Goal: Transaction & Acquisition: Purchase product/service

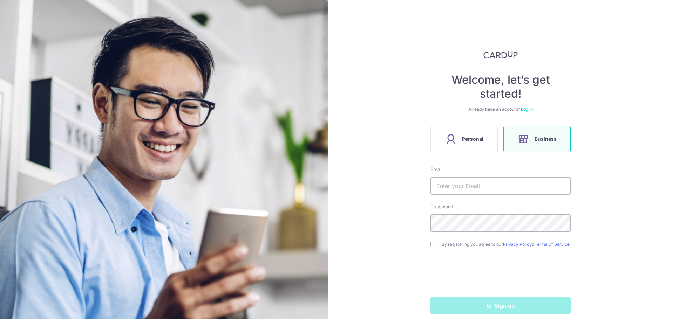
click at [472, 137] on span "Personal" at bounding box center [472, 139] width 21 height 8
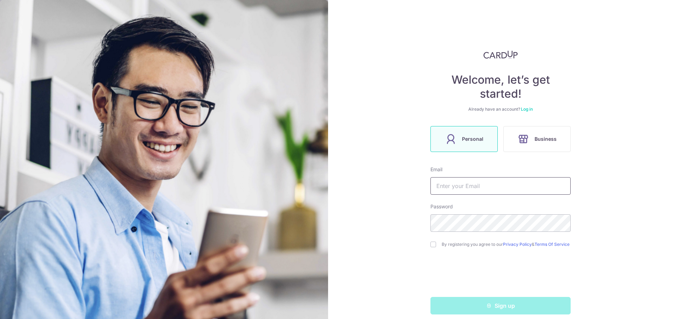
click at [464, 184] on input "text" at bounding box center [500, 186] width 140 height 18
type input "sirajali25@gmail.com"
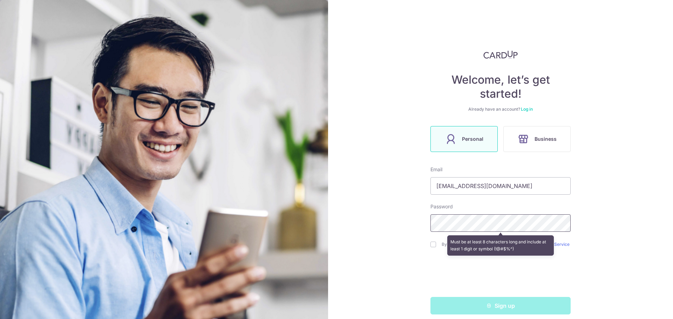
click at [417, 222] on div "Welcome, let’s get started! Already have an account? Log in Personal Business E…" at bounding box center [500, 159] width 345 height 319
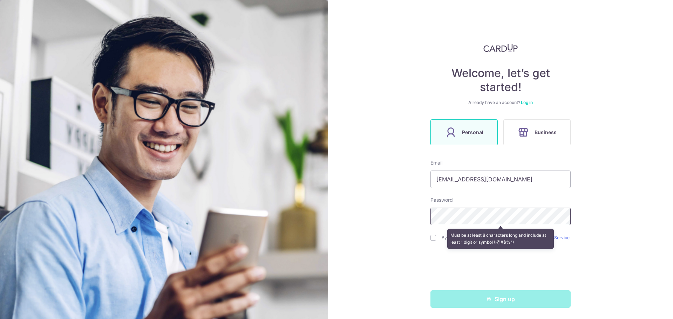
scroll to position [9, 0]
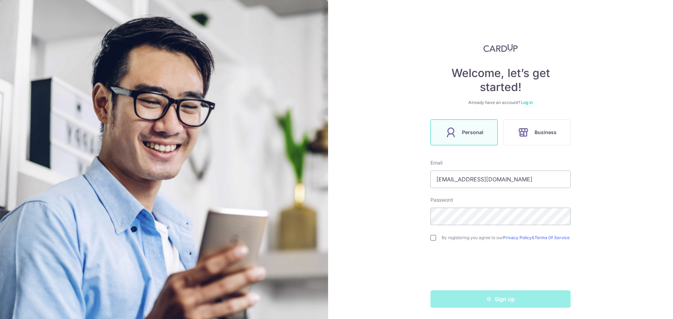
click at [431, 237] on input "checkbox" at bounding box center [433, 238] width 6 height 6
checkbox input "true"
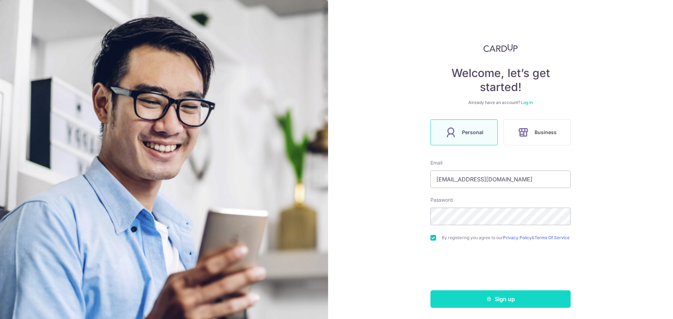
click at [487, 302] on icon "submit" at bounding box center [489, 299] width 6 height 6
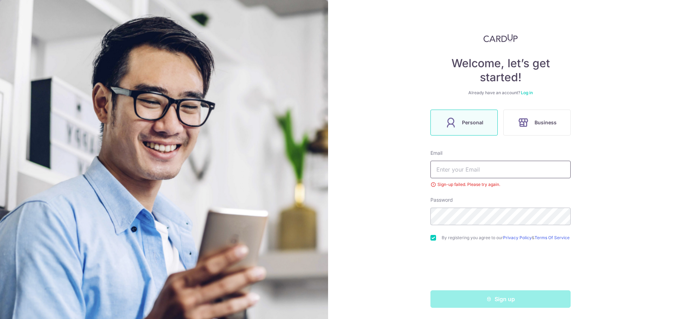
click at [464, 163] on input "text" at bounding box center [500, 170] width 140 height 18
type input "[EMAIL_ADDRESS][DOMAIN_NAME]"
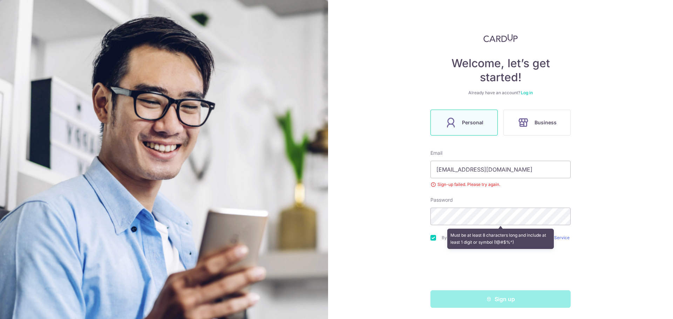
click at [450, 204] on div "Password Must be at least 8 characters long and include at least 1 digit or sym…" at bounding box center [500, 211] width 140 height 29
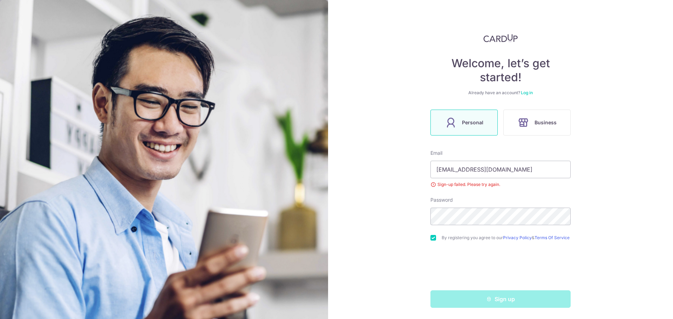
click at [445, 281] on div at bounding box center [500, 268] width 140 height 27
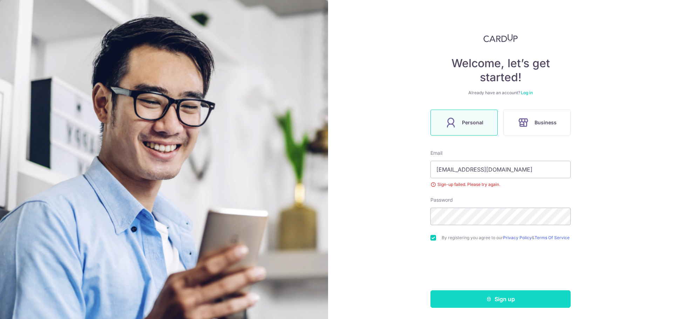
click at [508, 300] on button "Sign up" at bounding box center [500, 299] width 140 height 18
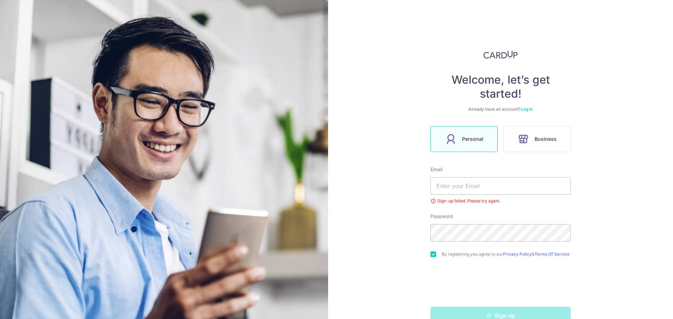
scroll to position [19, 0]
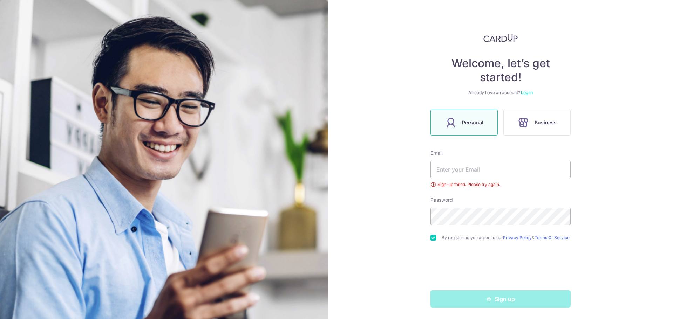
click at [529, 90] on link "Log in" at bounding box center [527, 92] width 12 height 5
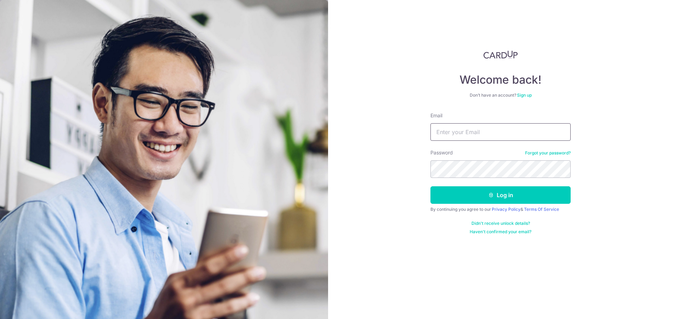
drag, startPoint x: 473, startPoint y: 125, endPoint x: 475, endPoint y: 131, distance: 5.9
click at [473, 125] on input "Email" at bounding box center [500, 132] width 140 height 18
click at [475, 132] on input "Email" at bounding box center [500, 132] width 140 height 18
type input "sirajali25@gmail.com"
click at [430, 186] on button "Log in" at bounding box center [500, 195] width 140 height 18
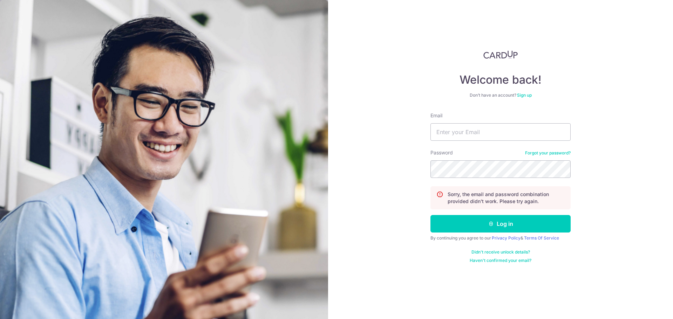
click at [563, 154] on link "Forgot your password?" at bounding box center [548, 153] width 46 height 6
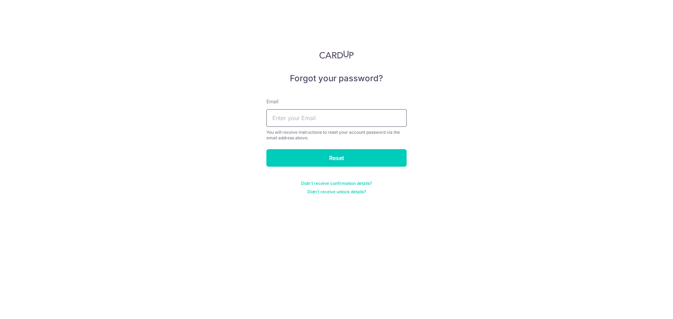
click at [304, 118] on input "text" at bounding box center [336, 118] width 140 height 18
type input "[EMAIL_ADDRESS][DOMAIN_NAME]"
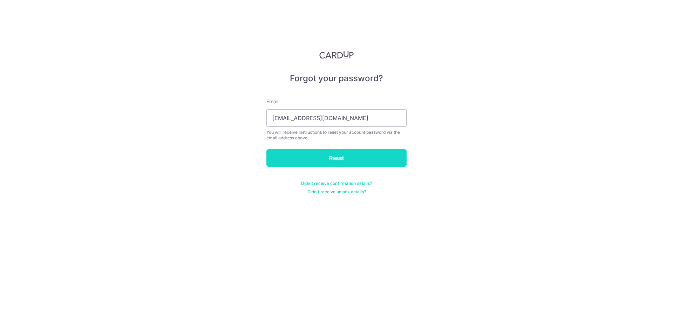
click at [317, 158] on input "Reset" at bounding box center [336, 158] width 140 height 18
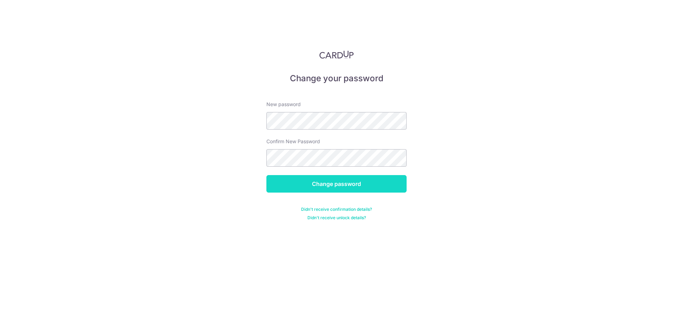
click at [356, 182] on input "Change password" at bounding box center [336, 184] width 140 height 18
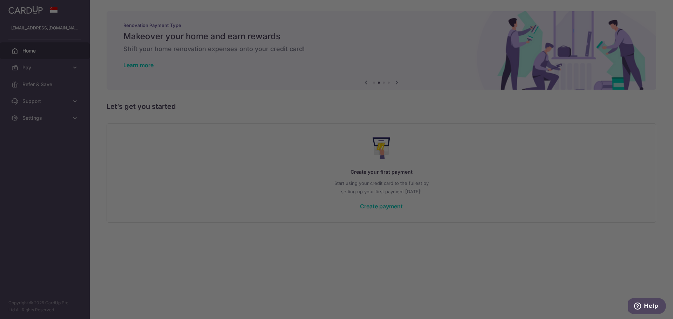
click at [507, 177] on div at bounding box center [339, 161] width 679 height 322
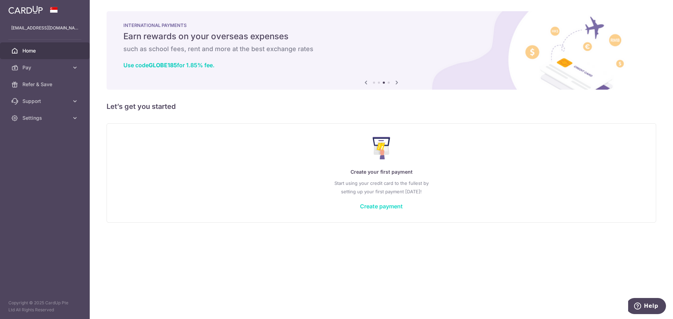
click at [389, 204] on link "Create payment" at bounding box center [381, 206] width 43 height 7
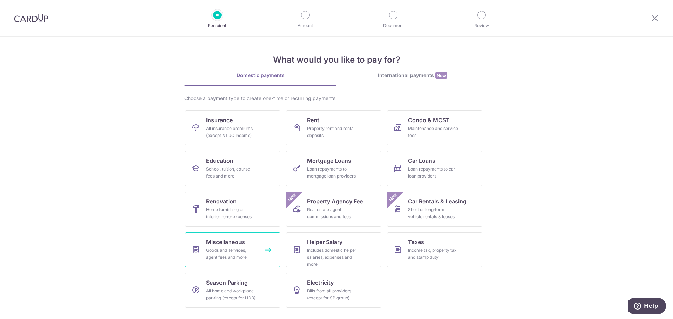
click at [228, 248] on div "Goods and services, agent fees and more" at bounding box center [231, 254] width 50 height 14
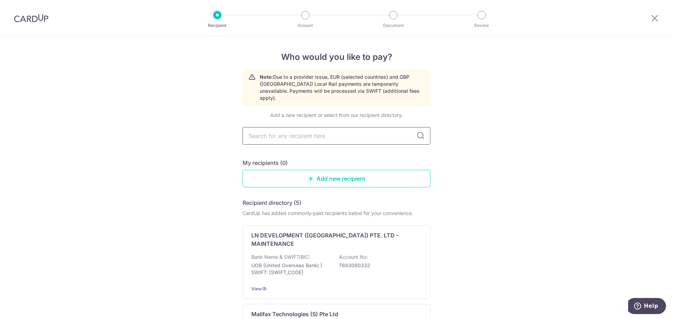
click at [300, 128] on input "text" at bounding box center [336, 136] width 188 height 18
paste input "AWESOME PET RELOCATIONS"
type input "AWESOME PET RELOCATIONS"
click at [420, 132] on icon at bounding box center [420, 136] width 8 height 8
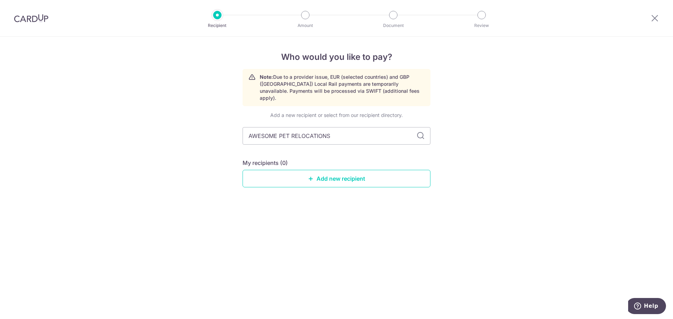
click at [424, 132] on icon at bounding box center [420, 136] width 8 height 8
click at [331, 172] on link "Add new recipient" at bounding box center [336, 179] width 188 height 18
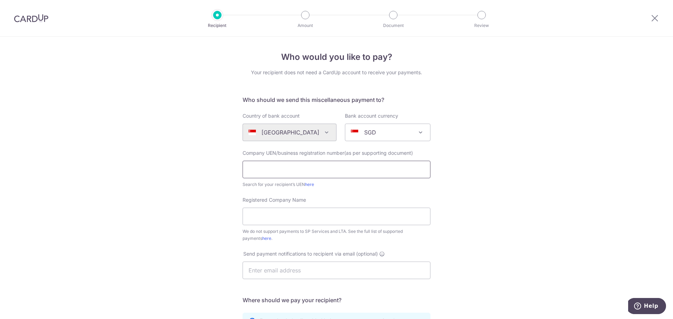
click at [307, 164] on input "text" at bounding box center [336, 170] width 188 height 18
paste input "AWESOME PET RELOCATIONS"
type input "AWESOME PET RELOCATIONS"
click at [305, 169] on input "AWESOME PET RELOCATIONS" at bounding box center [336, 170] width 188 height 18
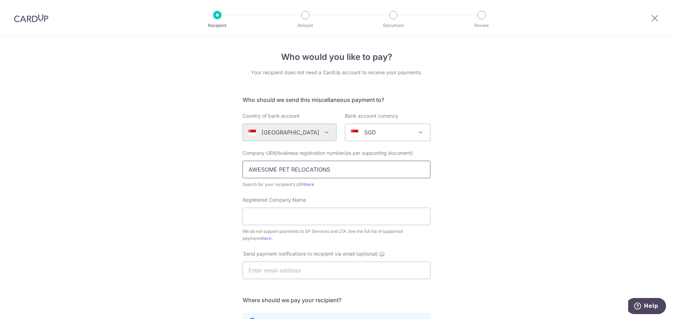
click at [305, 169] on input "AWESOME PET RELOCATIONS" at bounding box center [336, 170] width 188 height 18
click at [292, 168] on input "text" at bounding box center [336, 170] width 188 height 18
paste input "53296200A"
type input "53296200A"
click at [463, 176] on div "Who would you like to pay? Your recipient does not need a CardUp account to rec…" at bounding box center [336, 254] width 673 height 435
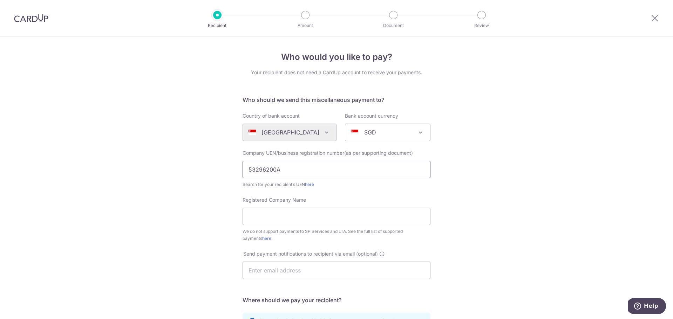
click at [291, 173] on input "53296200A" at bounding box center [336, 170] width 188 height 18
click button "Submit Request" at bounding box center [0, 0] width 0 height 0
click at [258, 221] on input "Registered Company Name" at bounding box center [336, 217] width 188 height 18
paste input "53296200A"
type input "53296200A"
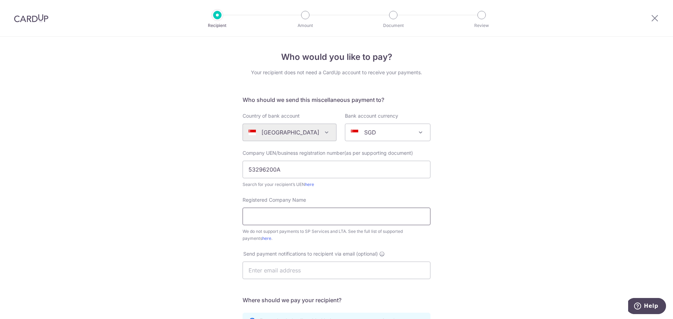
paste input "AWESOME PET RELOCATIONS"
type input "AWESOME PET RELOCATIONS"
click at [299, 271] on input "text" at bounding box center [336, 271] width 188 height 18
type input "sirajali25@gmail.com"
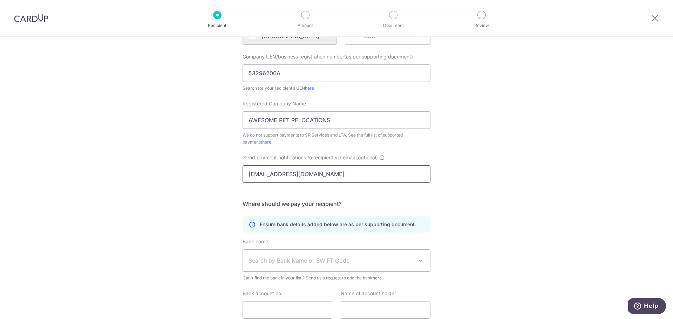
scroll to position [140, 0]
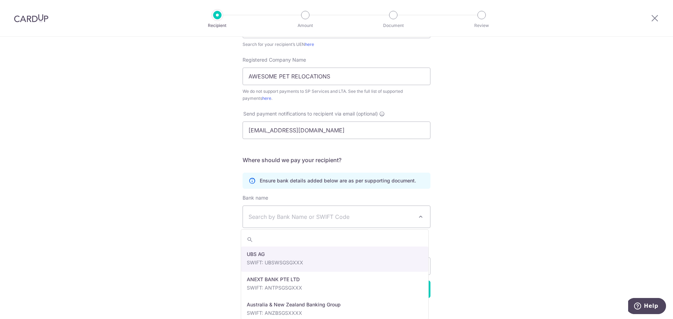
click at [327, 214] on span "Search by Bank Name or SWIFT Code" at bounding box center [330, 217] width 165 height 8
type input "DBSS"
select select "6"
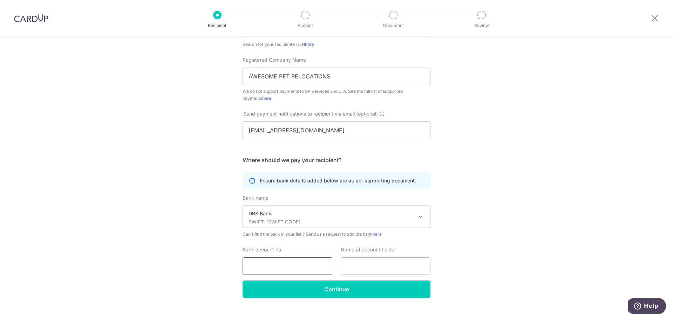
click at [288, 265] on input "Bank account no." at bounding box center [287, 267] width 90 height 18
click at [260, 264] on input "Bank account no." at bounding box center [287, 267] width 90 height 18
click at [256, 266] on input "0059039040" at bounding box center [287, 267] width 90 height 18
click at [280, 266] on input "005-9039040" at bounding box center [287, 267] width 90 height 18
type input "005-903904-0"
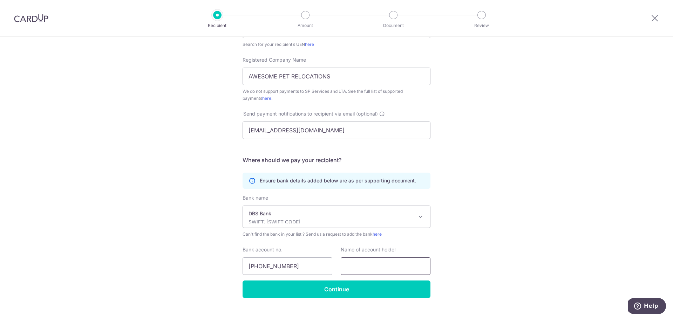
click at [378, 261] on input "text" at bounding box center [386, 267] width 90 height 18
paste input "Awesome Pet Relocations"
type input "Awesome Pet Relocations"
click at [483, 264] on div "Who would you like to pay? Your recipient does not need a CardUp account to rec…" at bounding box center [336, 114] width 673 height 435
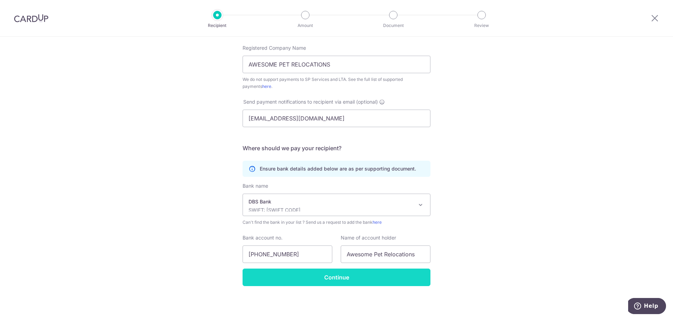
click at [330, 278] on input "Continue" at bounding box center [336, 278] width 188 height 18
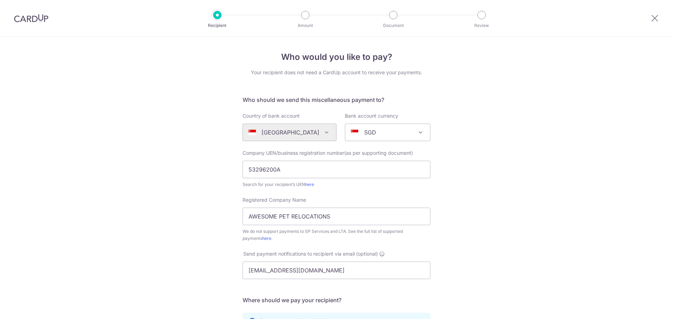
scroll to position [169, 0]
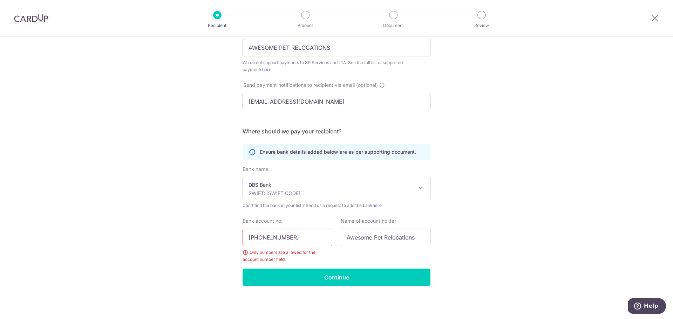
drag, startPoint x: 299, startPoint y: 234, endPoint x: 209, endPoint y: 228, distance: 89.5
click at [209, 228] on div "Who would you like to pay? Your recipient does not need a CardUp account to rec…" at bounding box center [336, 93] width 673 height 451
type input "0059039040"
click at [481, 241] on div "Who would you like to pay? Your recipient does not need a CardUp account to rec…" at bounding box center [336, 93] width 673 height 451
click at [384, 276] on input "Continue" at bounding box center [336, 278] width 188 height 18
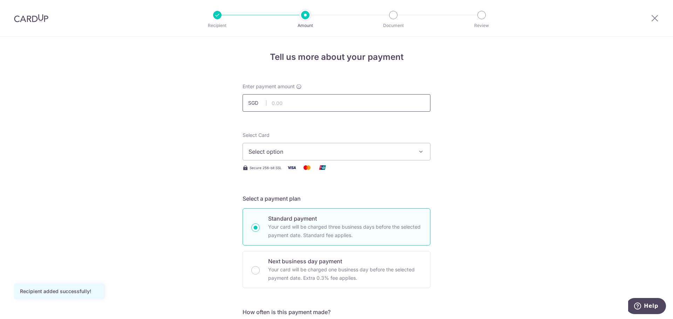
click at [297, 102] on input "text" at bounding box center [336, 103] width 188 height 18
click at [321, 102] on input "text" at bounding box center [336, 103] width 188 height 18
type input "10,074.38"
click at [319, 149] on span "Select option" at bounding box center [329, 152] width 163 height 8
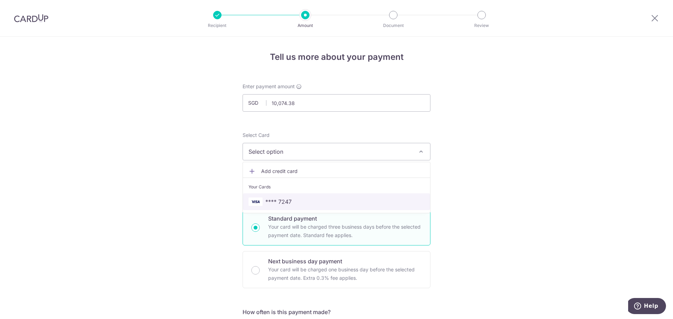
click at [277, 201] on span "**** 7247" at bounding box center [278, 202] width 26 height 8
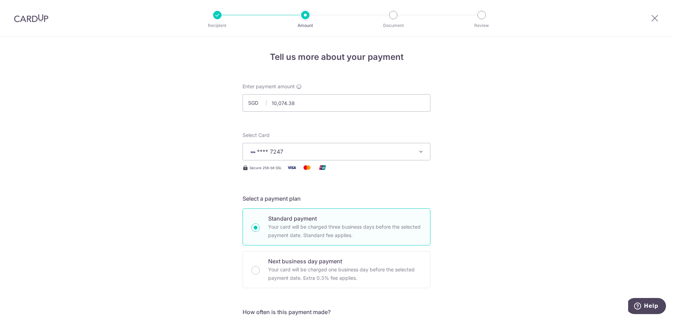
click at [300, 156] on button "**** 7247" at bounding box center [336, 152] width 188 height 18
click at [272, 172] on span "Add credit card" at bounding box center [342, 171] width 163 height 7
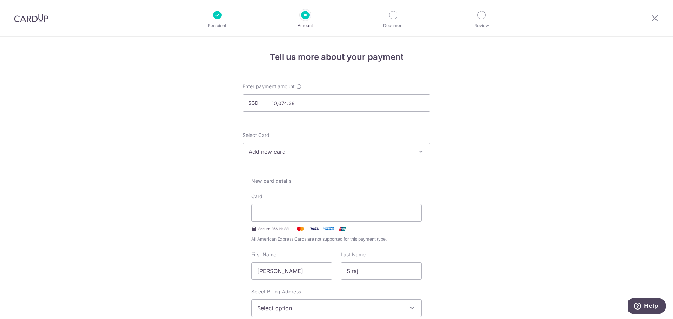
click at [289, 151] on span "Add new card" at bounding box center [329, 152] width 163 height 8
click at [283, 172] on span "Add credit card" at bounding box center [342, 171] width 163 height 7
type input "07 / 2028"
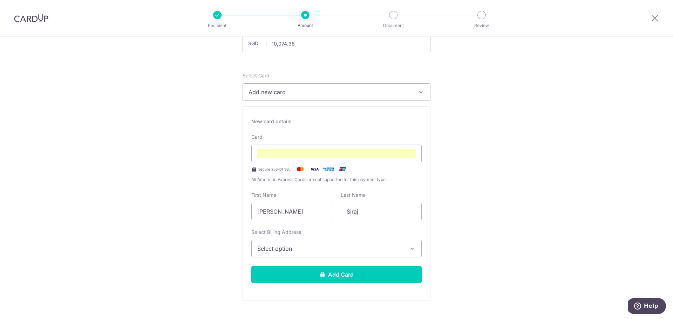
scroll to position [70, 0]
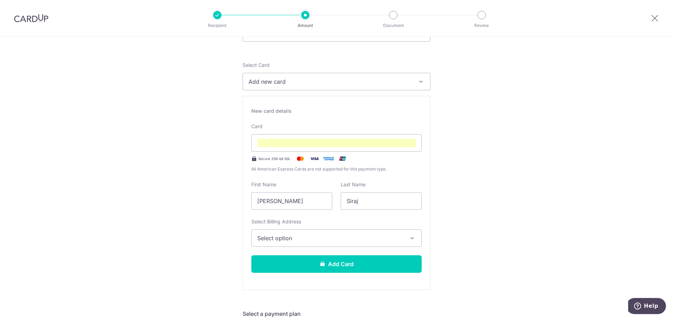
click at [309, 238] on span "Select option" at bounding box center [330, 238] width 146 height 8
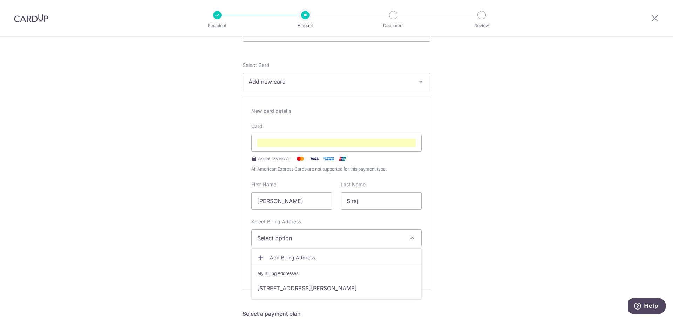
click at [295, 259] on span "Add Billing Address" at bounding box center [343, 257] width 146 height 7
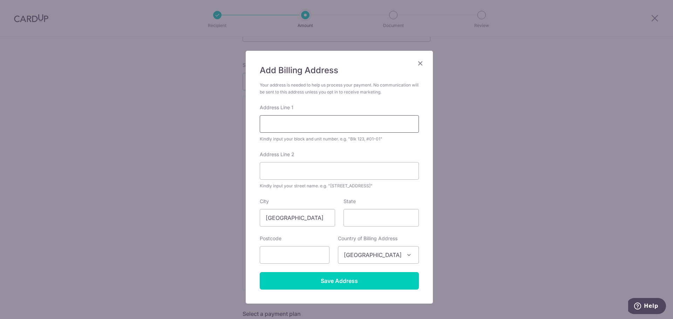
click at [279, 123] on input "Address Line 1" at bounding box center [339, 124] width 159 height 18
type input "[STREET_ADDRESS]"
type input "#28-02 , BLVD"
type input "249691"
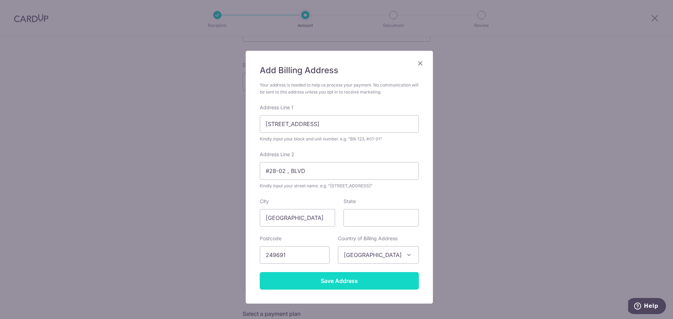
click at [342, 283] on input "Save Address" at bounding box center [339, 281] width 159 height 18
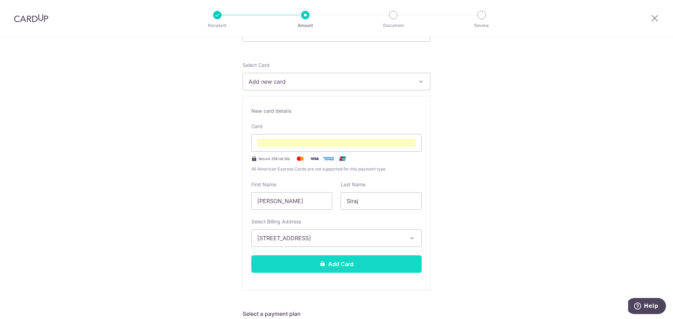
click at [350, 262] on button "Add Card" at bounding box center [336, 264] width 170 height 18
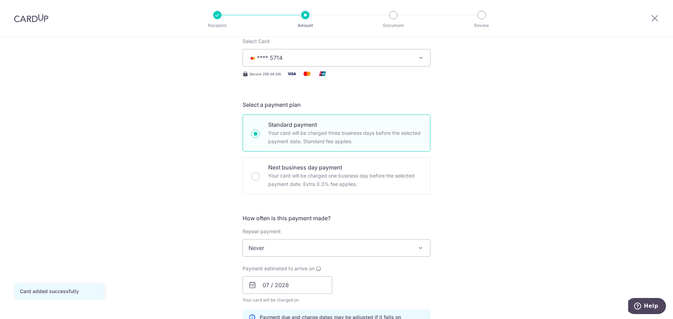
scroll to position [105, 0]
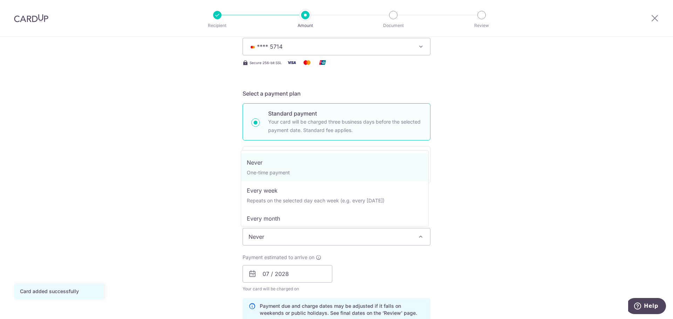
click at [331, 240] on span "Never" at bounding box center [336, 236] width 187 height 17
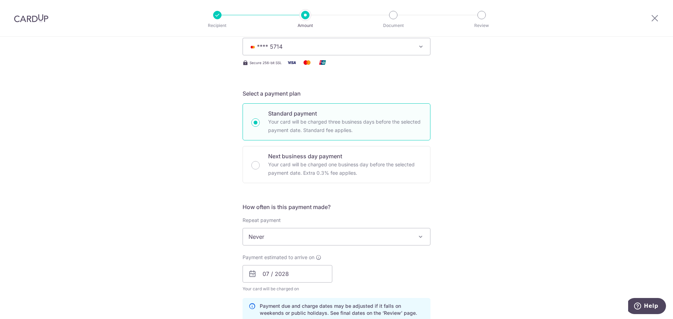
click at [331, 240] on span "Never" at bounding box center [336, 236] width 187 height 17
click at [402, 266] on div "Payment estimated to arrive on 07 / 2028 Your card will be charged on for the f…" at bounding box center [336, 273] width 196 height 39
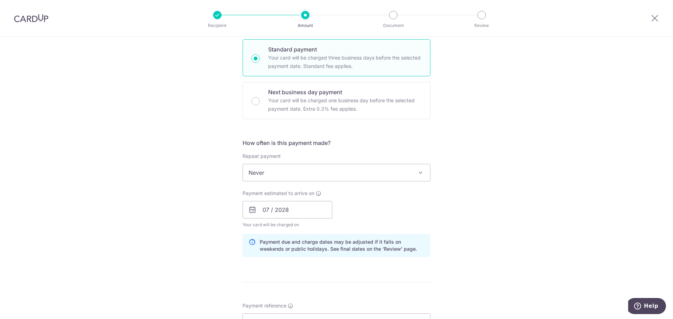
scroll to position [175, 0]
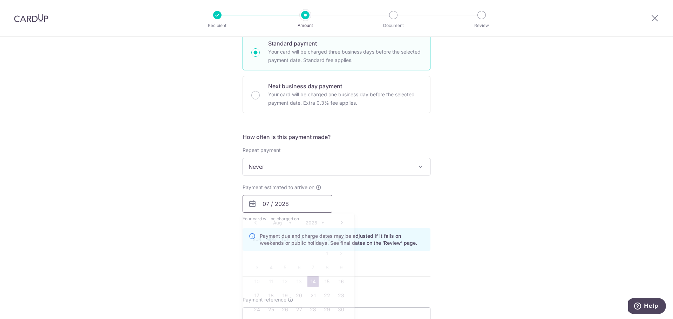
click at [295, 207] on input "07 / 2028" at bounding box center [287, 204] width 90 height 18
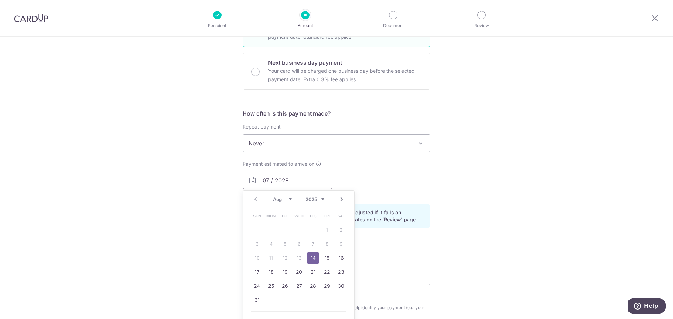
scroll to position [210, 0]
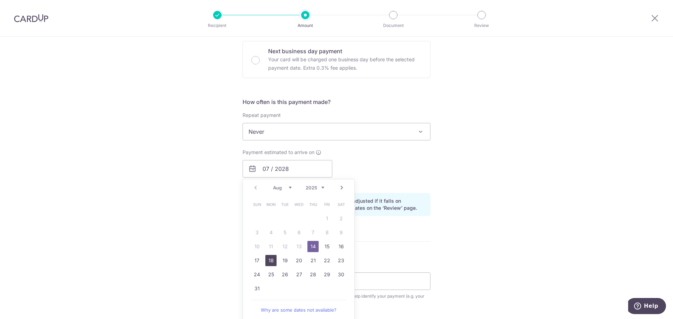
click at [269, 262] on link "18" at bounding box center [270, 260] width 11 height 11
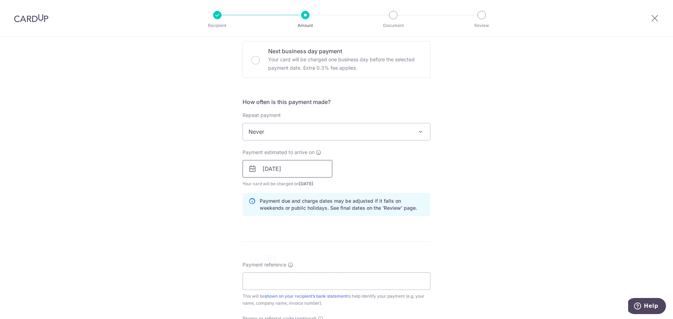
click at [286, 174] on input "[DATE]" at bounding box center [287, 169] width 90 height 18
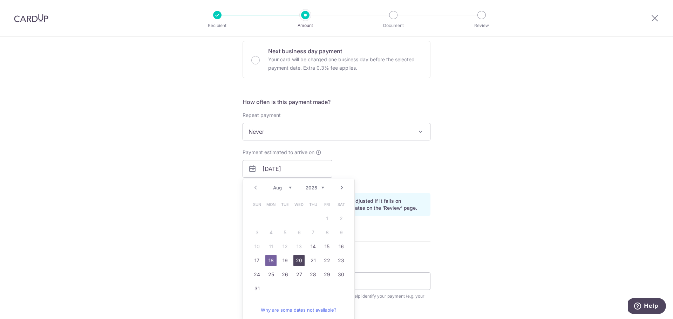
click at [300, 259] on link "20" at bounding box center [298, 260] width 11 height 11
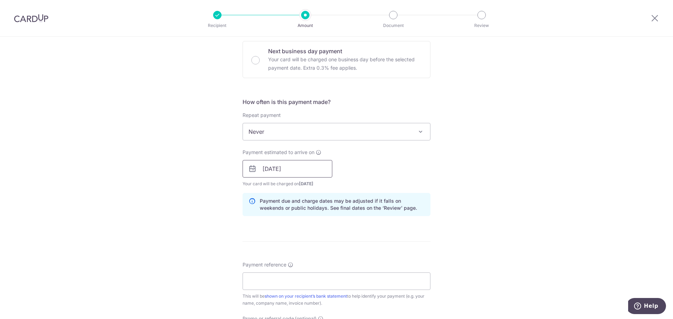
click at [312, 172] on input "[DATE]" at bounding box center [287, 169] width 90 height 18
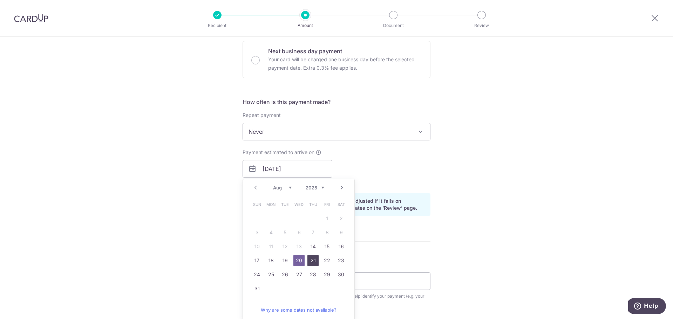
click at [308, 260] on link "21" at bounding box center [312, 260] width 11 height 11
type input "[DATE]"
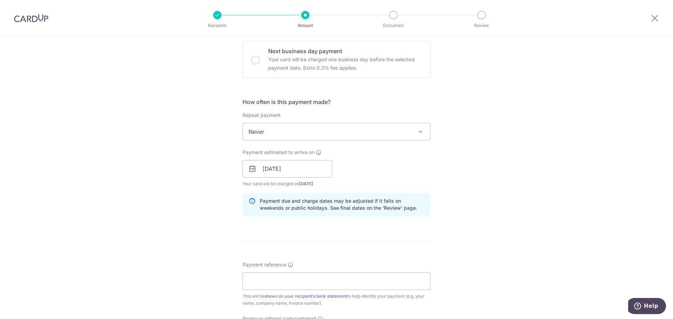
click at [417, 159] on div "Payment estimated to arrive on [DATE] Prev Next Aug Sep Oct Nov [DATE] 2026 202…" at bounding box center [336, 168] width 196 height 39
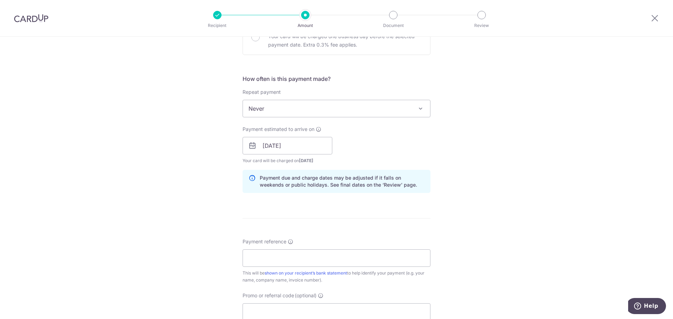
scroll to position [245, 0]
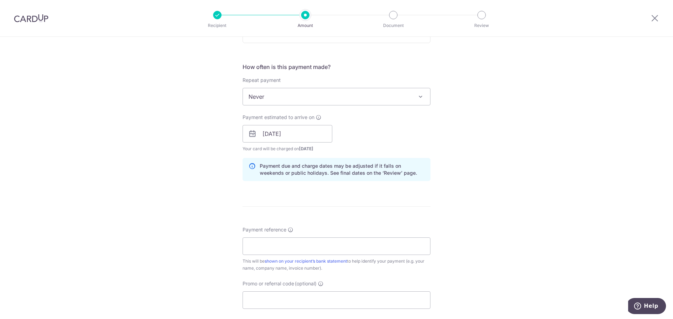
click at [441, 214] on div "Tell us more about your payment Enter payment amount SGD 10,074.38 10074.38 Car…" at bounding box center [336, 123] width 673 height 663
click at [466, 170] on div "Tell us more about your payment Enter payment amount SGD 10,074.38 10074.38 Car…" at bounding box center [336, 123] width 673 height 663
click at [99, 157] on div "Tell us more about your payment Enter payment amount SGD 10,074.38 10074.38 Car…" at bounding box center [336, 123] width 673 height 663
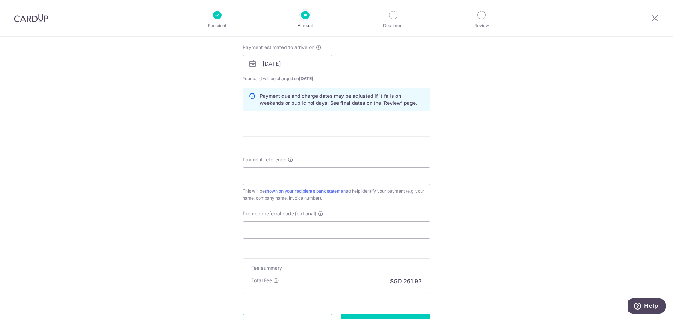
scroll to position [350, 0]
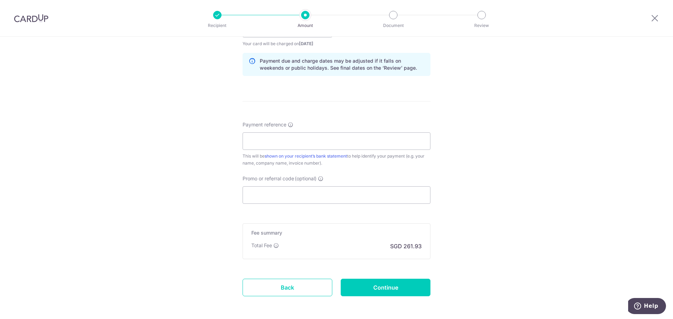
click at [399, 247] on p "SGD 261.93" at bounding box center [406, 246] width 32 height 8
click at [454, 245] on div "Tell us more about your payment Enter payment amount SGD 10,074.38 10074.38 Car…" at bounding box center [336, 17] width 673 height 663
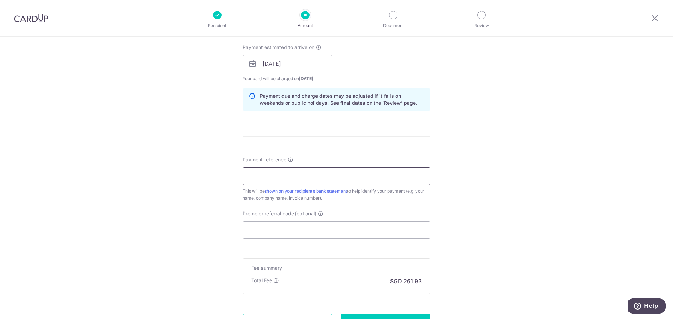
click at [323, 179] on input "Payment reference" at bounding box center [336, 176] width 188 height 18
click at [160, 186] on div "Tell us more about your payment Enter payment amount SGD 10,074.38 10074.38 Car…" at bounding box center [336, 52] width 673 height 663
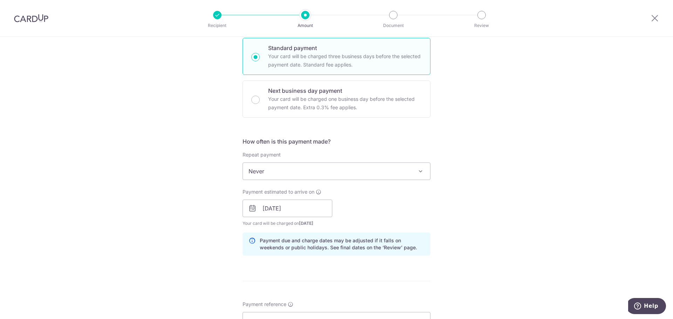
scroll to position [210, 0]
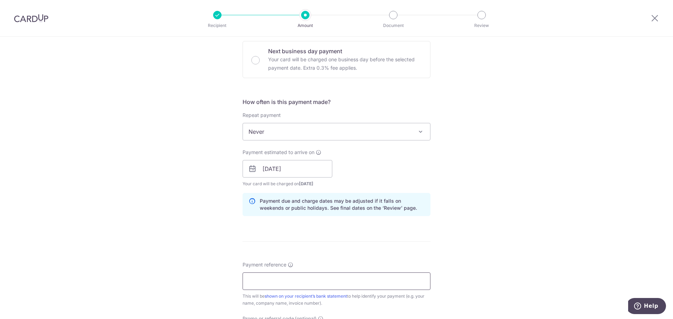
click at [254, 286] on input "Payment reference" at bounding box center [336, 282] width 188 height 18
type input "Bruno - SIRAJ ALI"
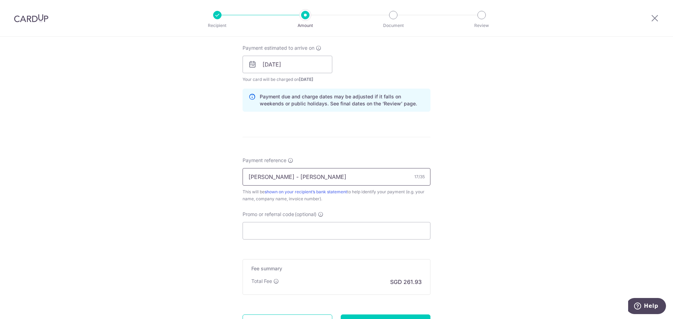
scroll to position [380, 0]
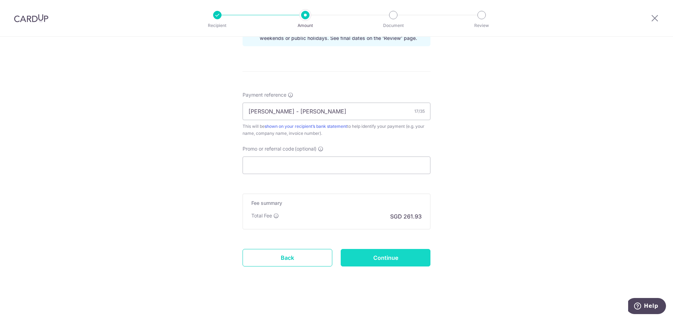
click at [372, 255] on input "Continue" at bounding box center [386, 258] width 90 height 18
type input "Create Schedule"
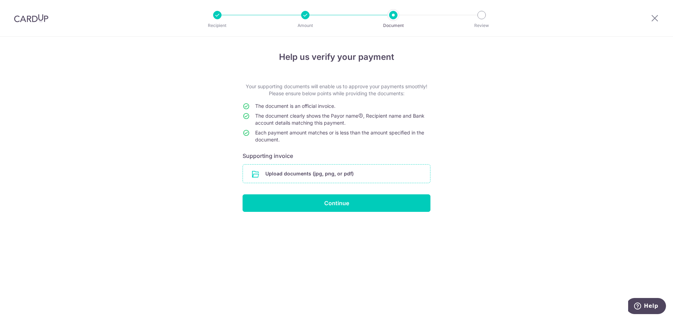
click at [336, 175] on input "file" at bounding box center [336, 174] width 187 height 18
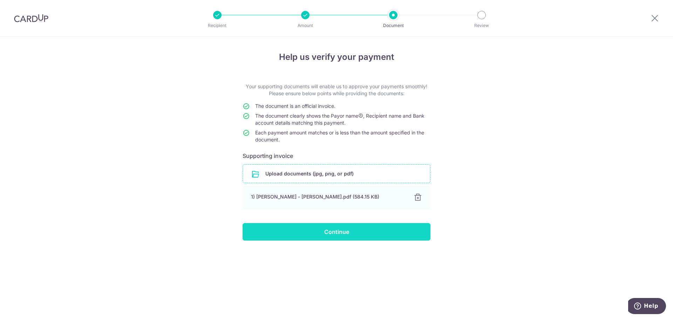
click at [362, 232] on input "Continue" at bounding box center [336, 232] width 188 height 18
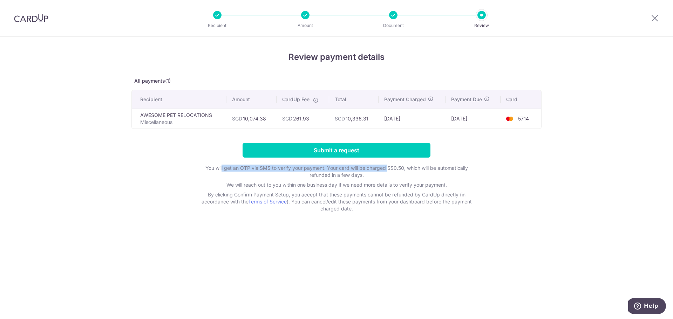
drag, startPoint x: 221, startPoint y: 168, endPoint x: 388, endPoint y: 171, distance: 166.5
click at [388, 171] on p "You will get an OTP via SMS to verify your payment. Your card will be charged S…" at bounding box center [336, 172] width 280 height 14
click at [385, 172] on p "You will get an OTP via SMS to verify your payment. Your card will be charged S…" at bounding box center [336, 172] width 280 height 14
click at [355, 184] on p "We will reach out to you within one business day if we need more details to ver…" at bounding box center [336, 185] width 280 height 7
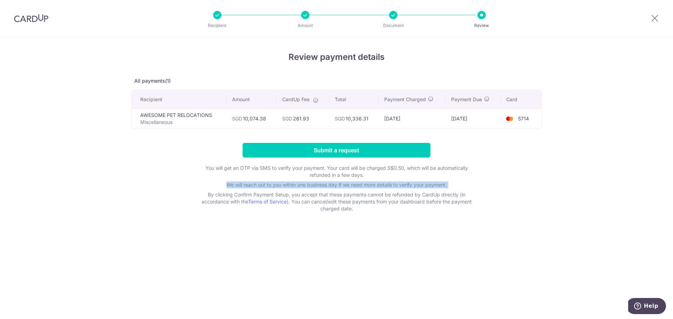
click at [355, 184] on p "We will reach out to you within one business day if we need more details to ver…" at bounding box center [336, 185] width 280 height 7
click at [394, 201] on p "By clicking Confirm Payment Setup, you accept that these payments cannot be ref…" at bounding box center [336, 201] width 280 height 21
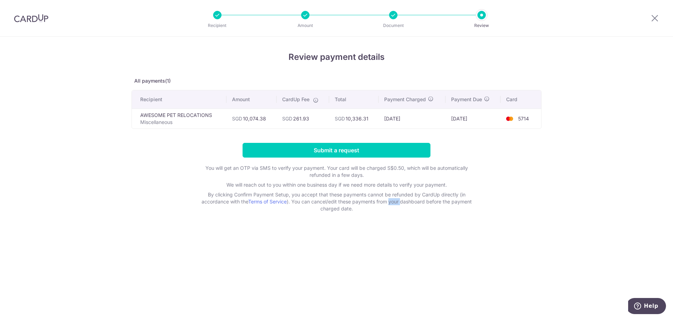
click at [394, 201] on p "By clicking Confirm Payment Setup, you accept that these payments cannot be ref…" at bounding box center [336, 201] width 280 height 21
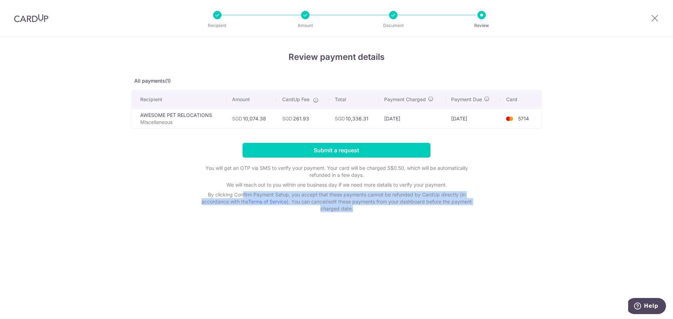
click at [394, 201] on p "By clicking Confirm Payment Setup, you accept that these payments cannot be ref…" at bounding box center [336, 201] width 280 height 21
click at [378, 220] on div "Review payment details All payments(1) Recipient Amount CardUp Fee Total Paymen…" at bounding box center [336, 178] width 673 height 282
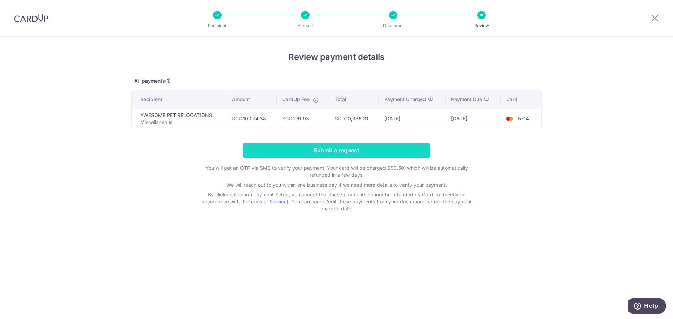
click at [375, 154] on input "Submit a request" at bounding box center [336, 150] width 188 height 15
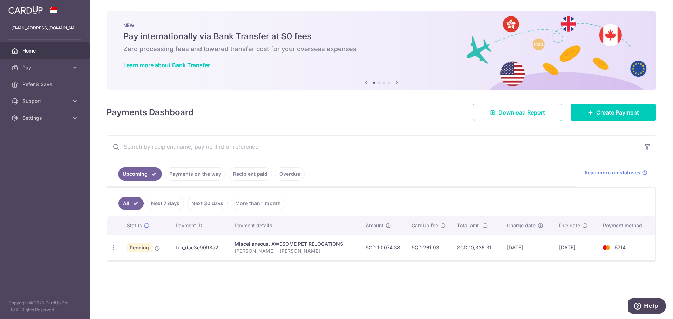
click at [322, 292] on div "× Pause Schedule Pause all future payments in this series Pause just this one p…" at bounding box center [381, 159] width 583 height 319
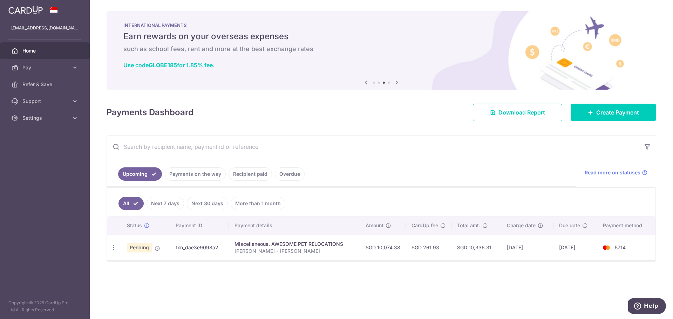
click at [305, 299] on div "× Pause Schedule Pause all future payments in this series Pause just this one p…" at bounding box center [381, 159] width 583 height 319
click at [398, 82] on icon at bounding box center [396, 82] width 8 height 9
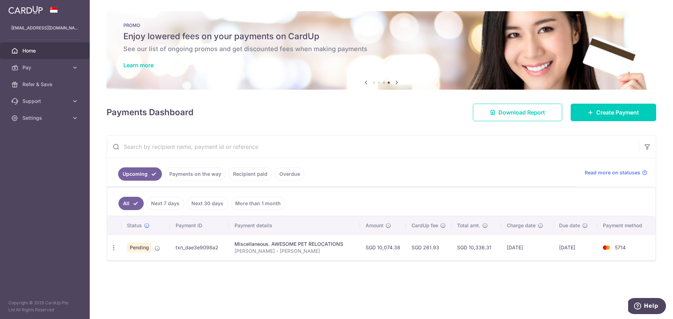
click at [400, 272] on div "× Pause Schedule Pause all future payments in this series Pause just this one p…" at bounding box center [381, 159] width 583 height 319
click at [480, 252] on td "SGD 10,336.31" at bounding box center [476, 248] width 50 height 26
click at [472, 270] on div "× Pause Schedule Pause all future payments in this series Pause just this one p…" at bounding box center [381, 159] width 583 height 319
click at [517, 108] on link "Download Report" at bounding box center [517, 113] width 89 height 18
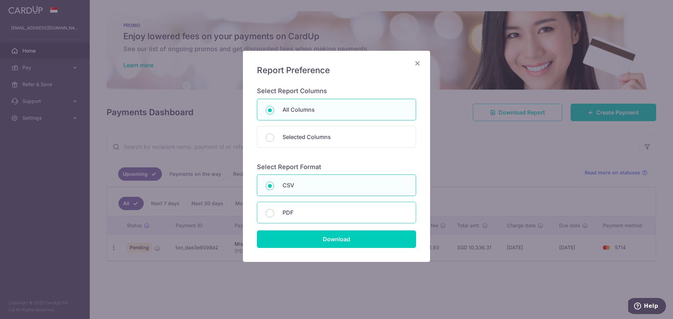
click at [328, 217] on div "PDF" at bounding box center [336, 213] width 159 height 22
radio input "false"
radio input "true"
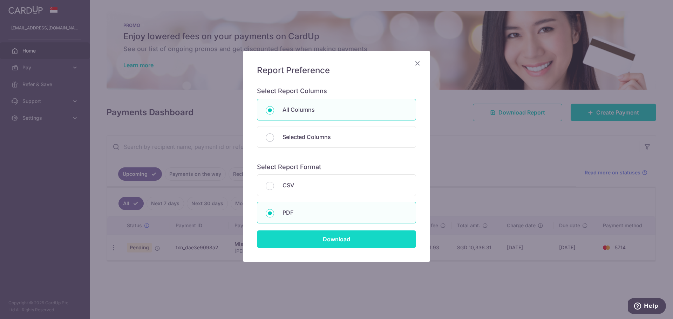
click at [343, 241] on input "Download" at bounding box center [336, 240] width 159 height 18
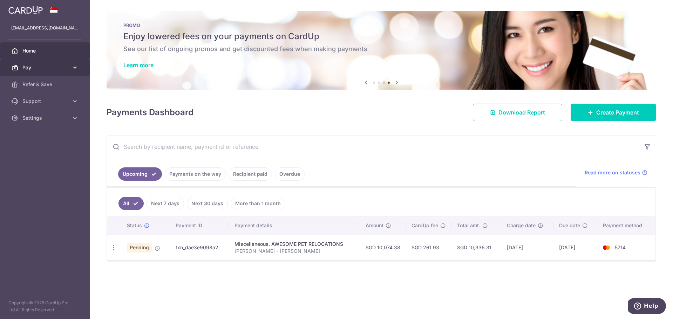
click at [27, 69] on span "Pay" at bounding box center [45, 67] width 46 height 7
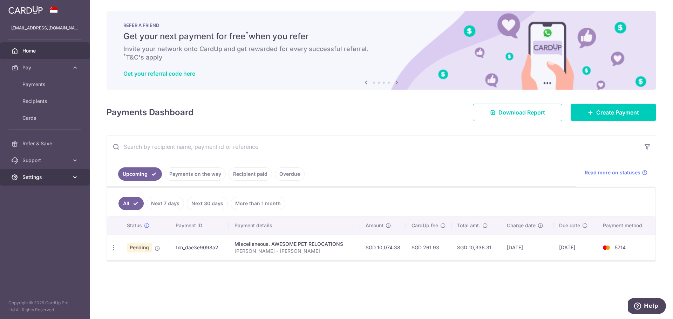
click at [46, 180] on span "Settings" at bounding box center [45, 177] width 46 height 7
click at [37, 194] on span "Account" at bounding box center [45, 194] width 46 height 7
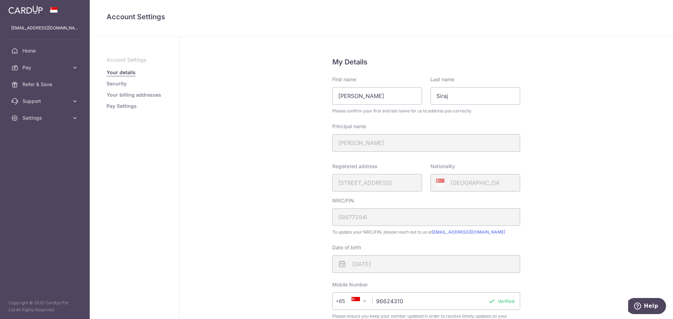
click at [244, 110] on div "My Details First name Ali Last name Siraj Please confirm your first and last na…" at bounding box center [425, 243] width 493 height 413
click at [22, 53] on link "Home" at bounding box center [45, 50] width 90 height 17
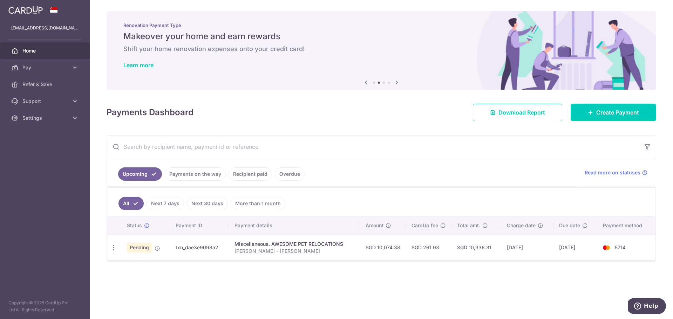
click at [431, 283] on div "× Pause Schedule Pause all future payments in this series Pause just this one p…" at bounding box center [381, 159] width 583 height 319
